Goal: Information Seeking & Learning: Learn about a topic

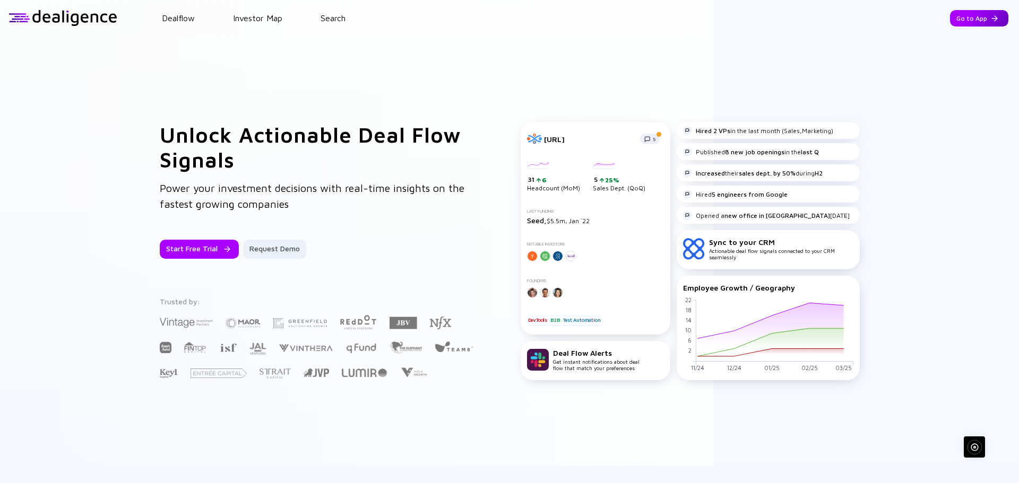
click at [952, 18] on div "Go to App" at bounding box center [979, 18] width 58 height 16
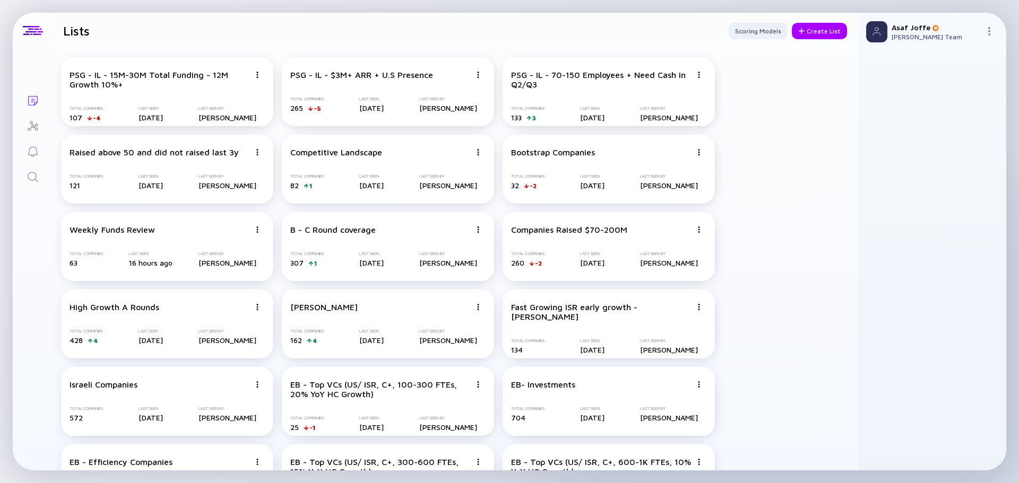
click at [30, 181] on icon "Search" at bounding box center [33, 177] width 13 height 13
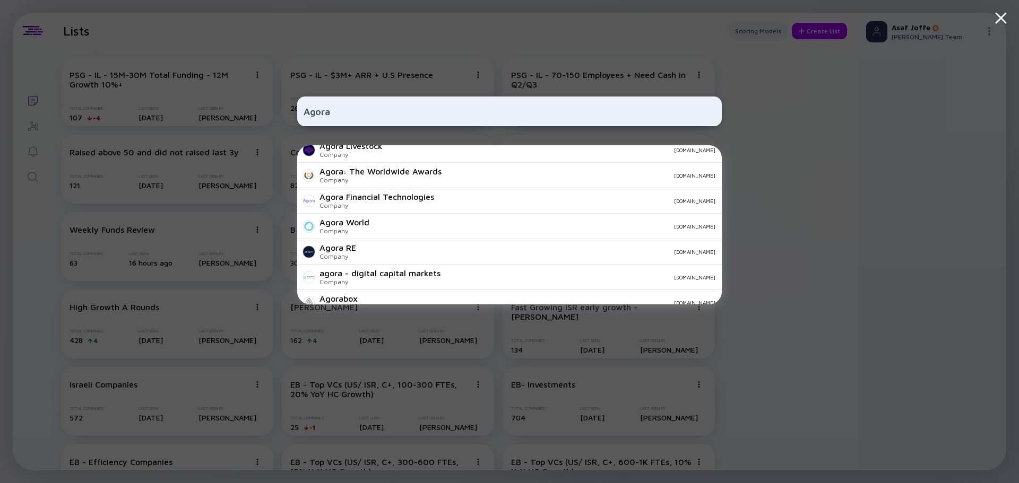
scroll to position [265, 0]
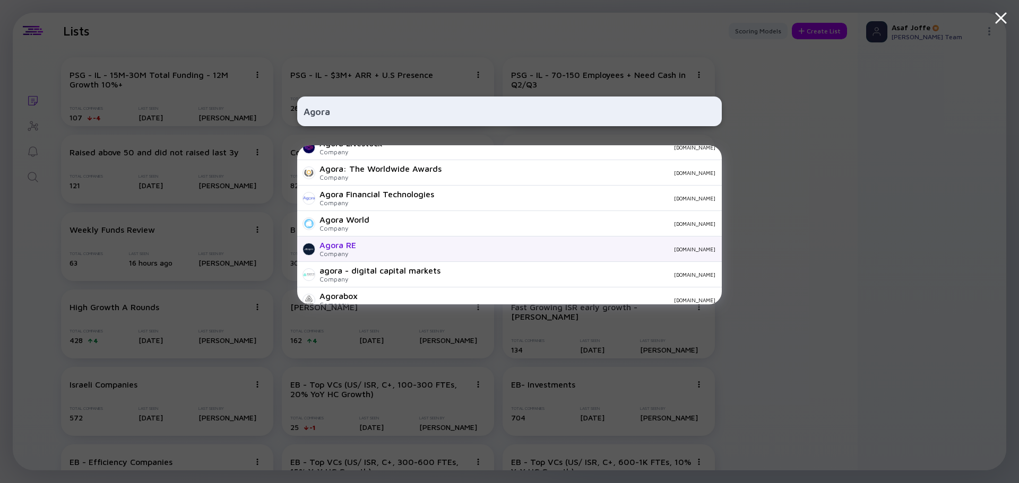
type input "Agora"
click at [362, 245] on div "Agora RE Company [DOMAIN_NAME]" at bounding box center [509, 249] width 424 height 25
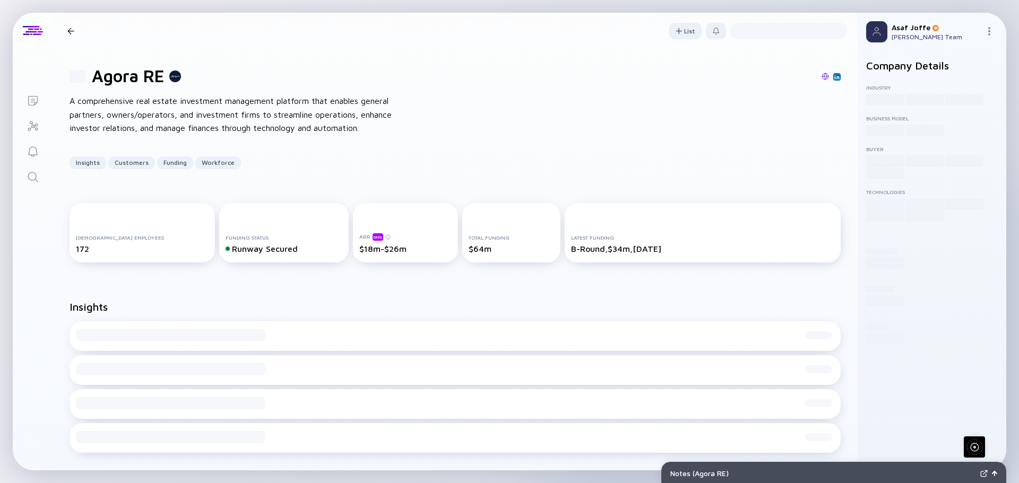
drag, startPoint x: 362, startPoint y: 245, endPoint x: 684, endPoint y: 59, distance: 372.0
click at [684, 59] on div "81 Agora RE A comprehensive real estate investment management platform that ena…" at bounding box center [455, 117] width 805 height 137
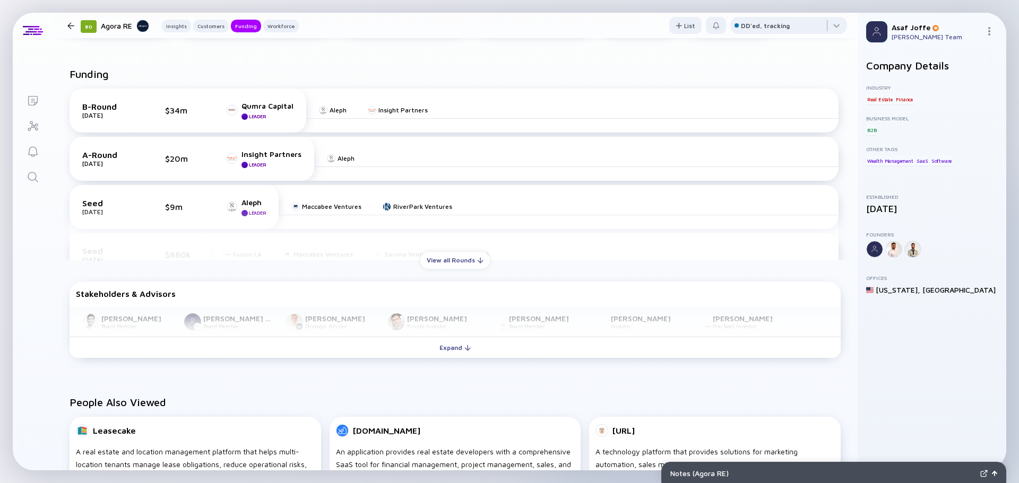
scroll to position [478, 0]
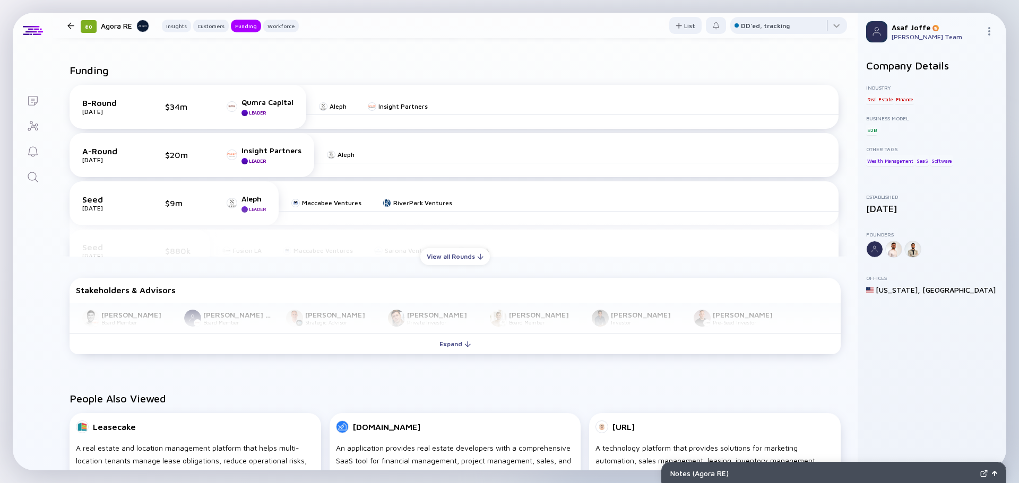
click at [33, 177] on icon "Search" at bounding box center [33, 177] width 13 height 13
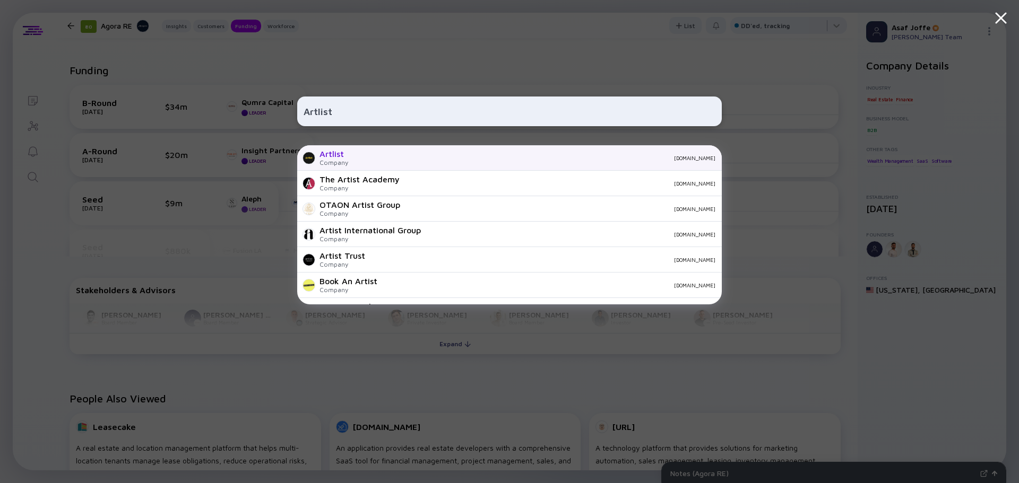
type input "Artlist"
click at [383, 158] on div "[DOMAIN_NAME]" at bounding box center [536, 158] width 359 height 6
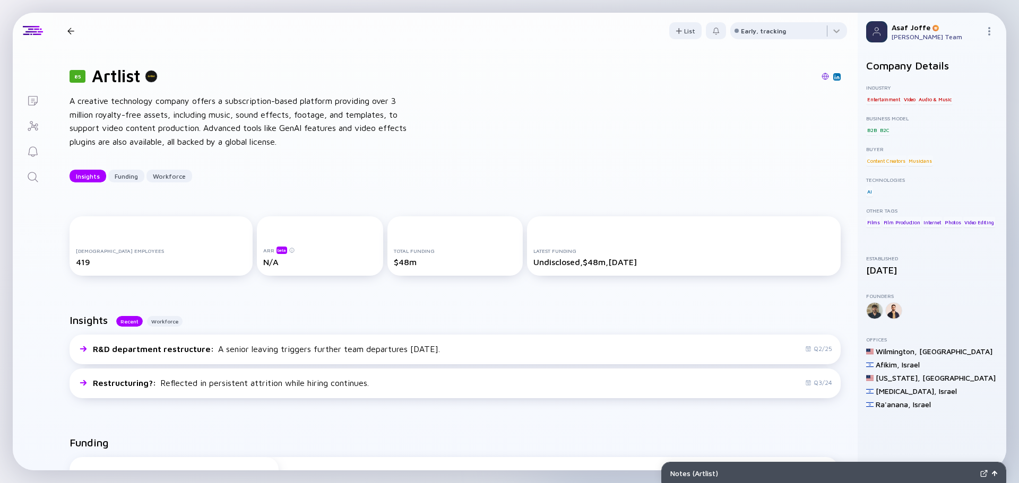
click at [34, 173] on icon "Search" at bounding box center [33, 177] width 10 height 10
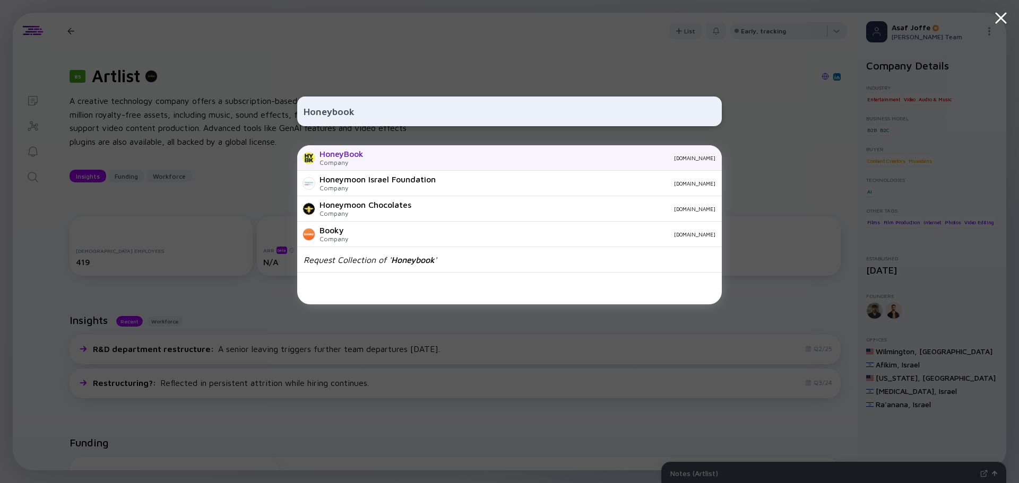
type input "Honeybook"
click at [393, 164] on div "HoneyBook Company [DOMAIN_NAME]" at bounding box center [509, 157] width 424 height 25
